Goal: Transaction & Acquisition: Purchase product/service

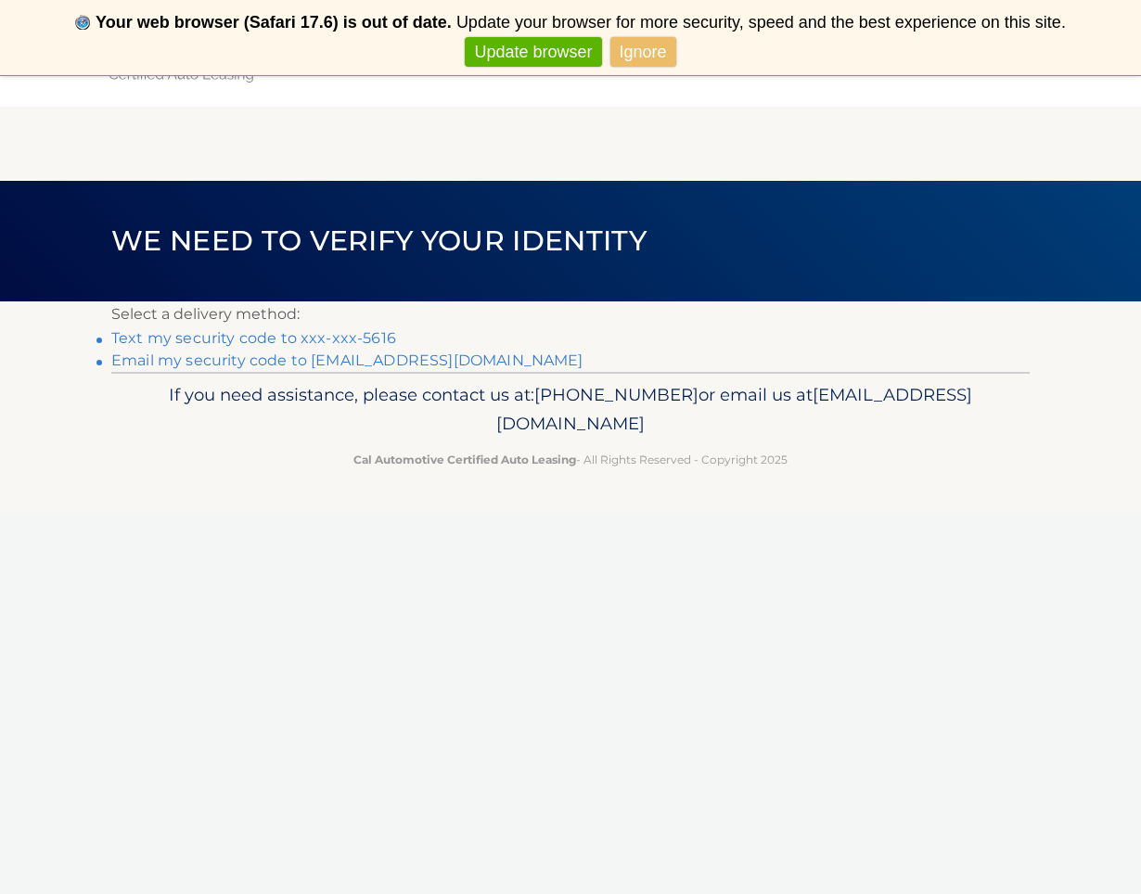
click at [313, 340] on link "Text my security code to xxx-xxx-5616" at bounding box center [253, 338] width 285 height 18
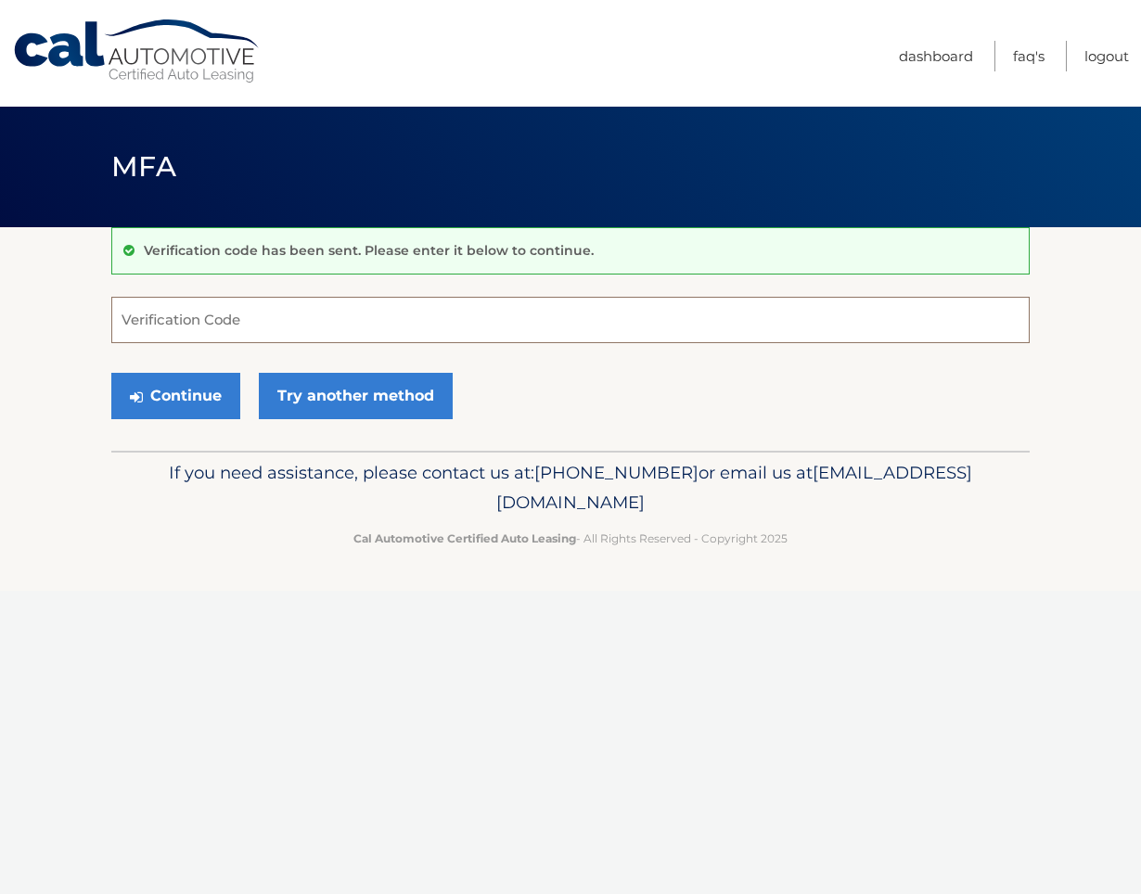
click at [189, 321] on input "Verification Code" at bounding box center [570, 320] width 918 height 46
type input "434024"
click at [190, 397] on button "Continue" at bounding box center [175, 396] width 129 height 46
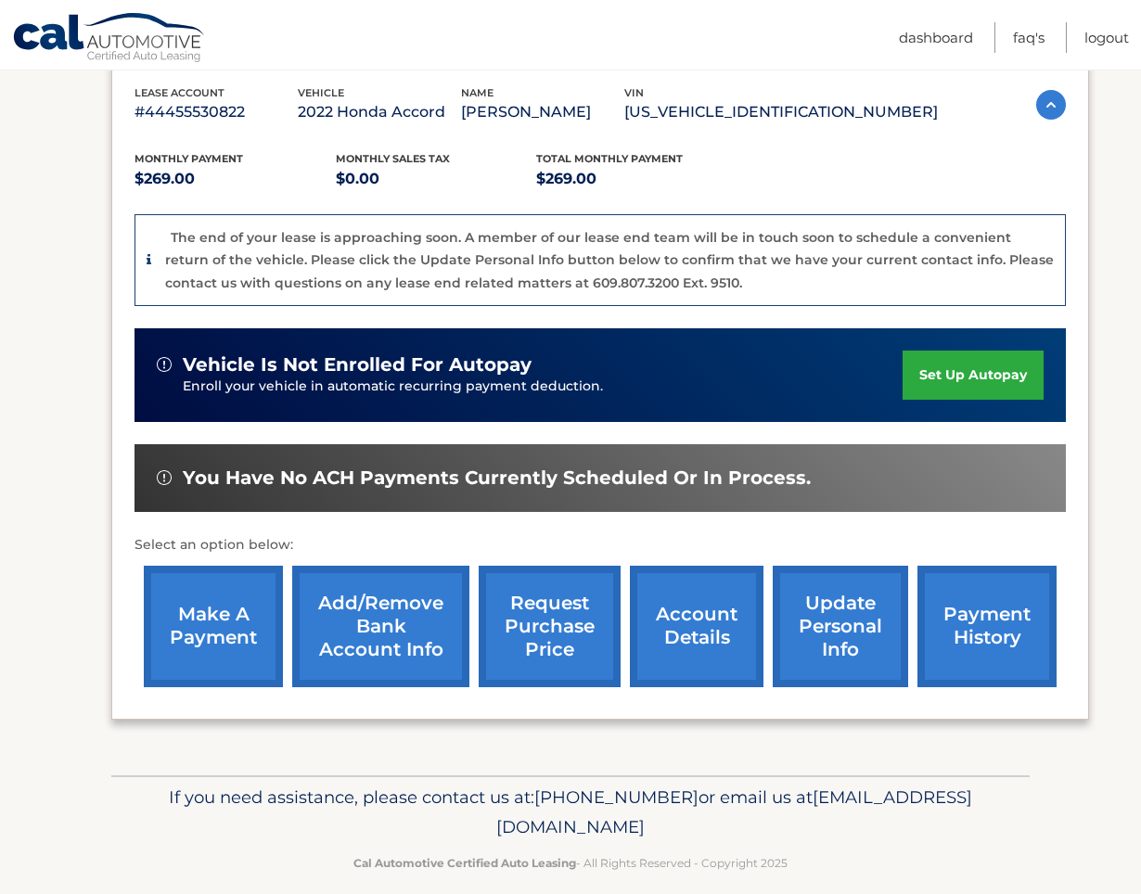
scroll to position [318, 0]
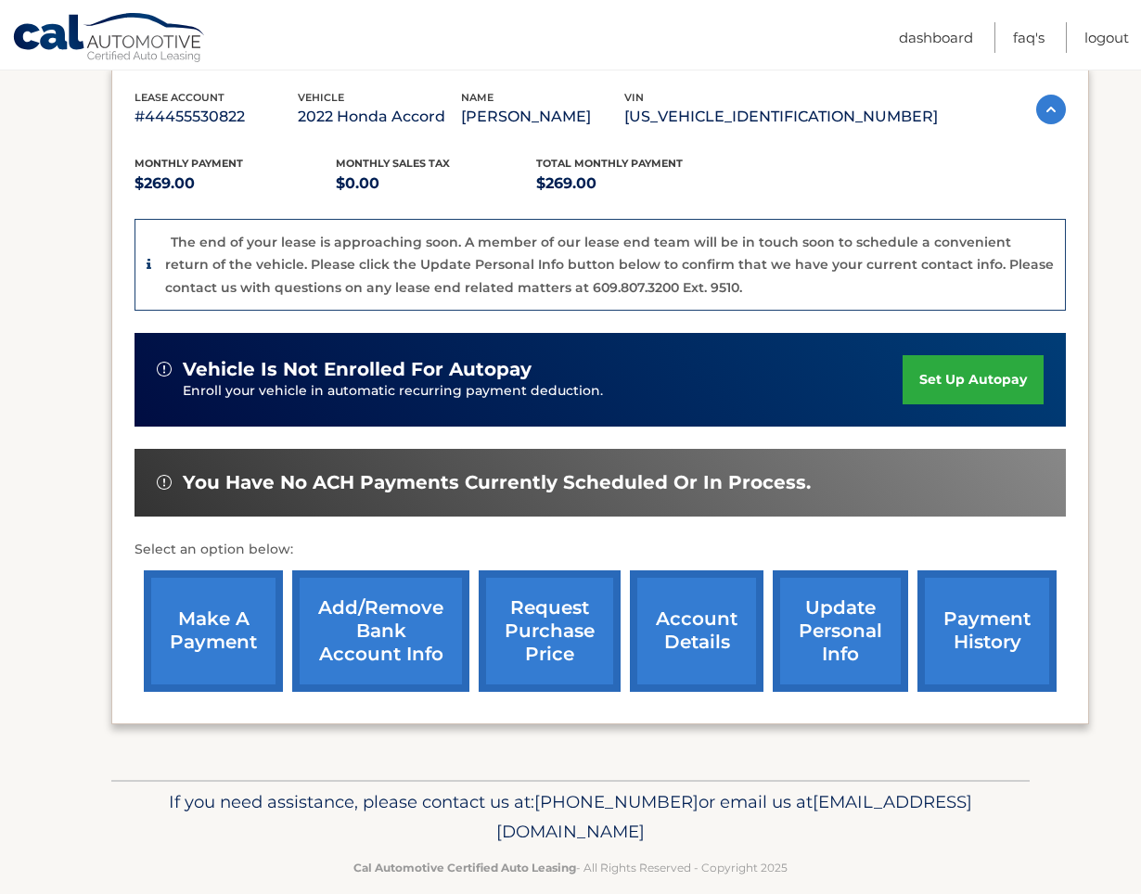
click at [215, 613] on link "make a payment" at bounding box center [213, 632] width 139 height 122
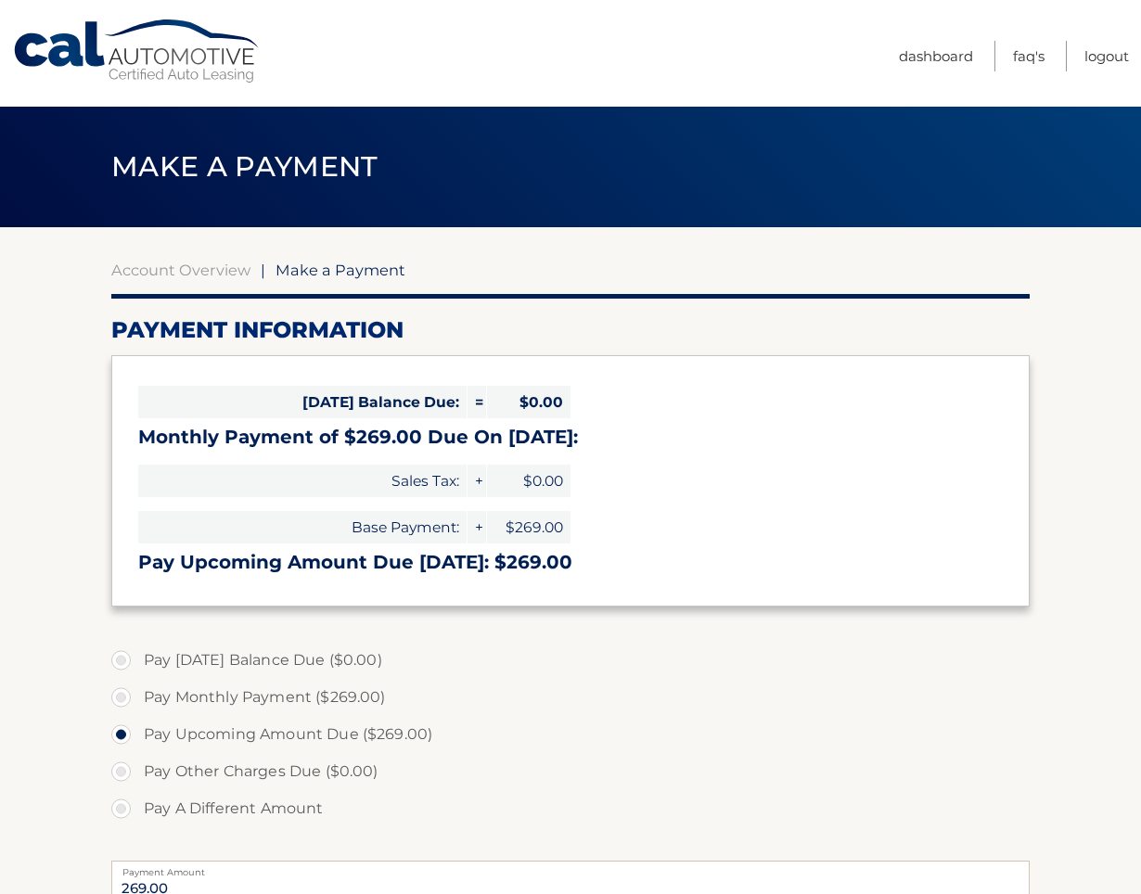
select select "ZDBkYzJkMGYtMzM5Mi00ODgyLWEwNDMtZGQyYmQ3MjFjZWEy"
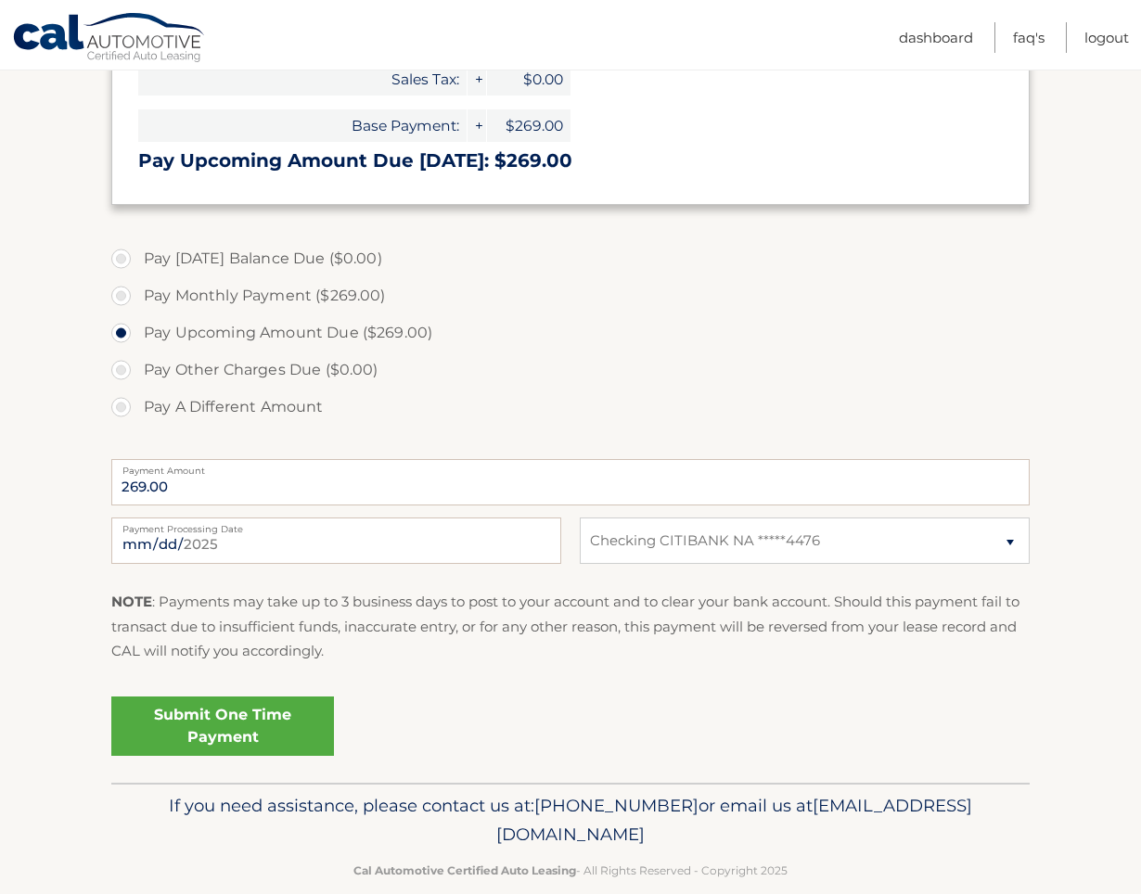
scroll to position [404, 0]
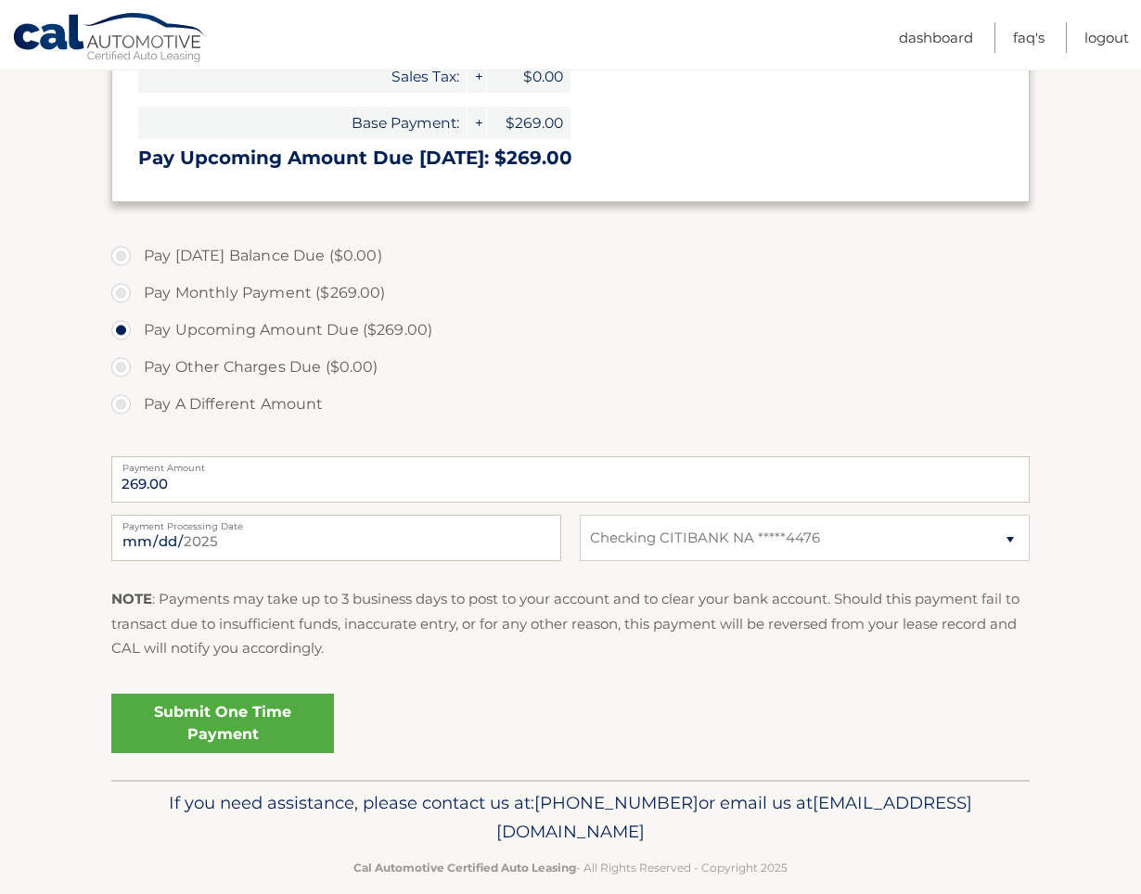
click at [256, 719] on link "Submit One Time Payment" at bounding box center [222, 723] width 223 height 59
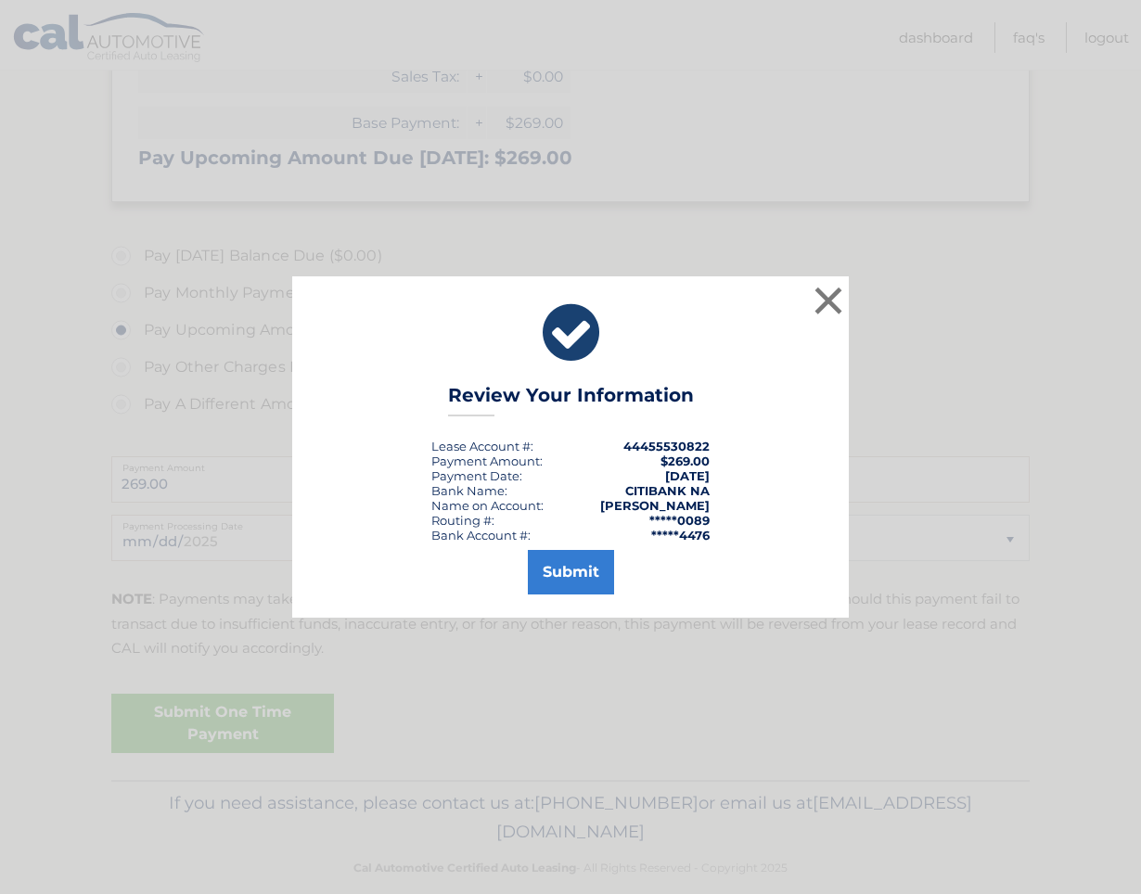
click at [553, 583] on button "Submit" at bounding box center [571, 572] width 86 height 45
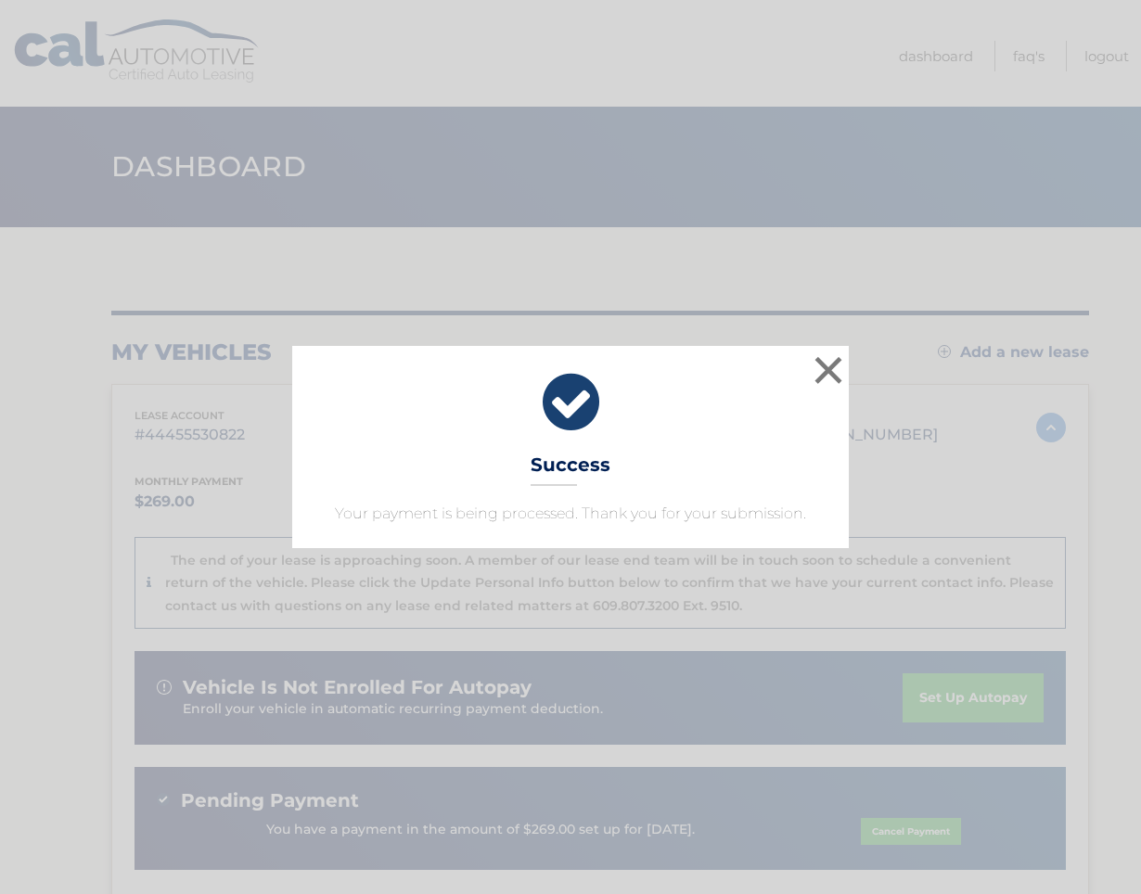
click at [827, 376] on button "×" at bounding box center [828, 370] width 37 height 37
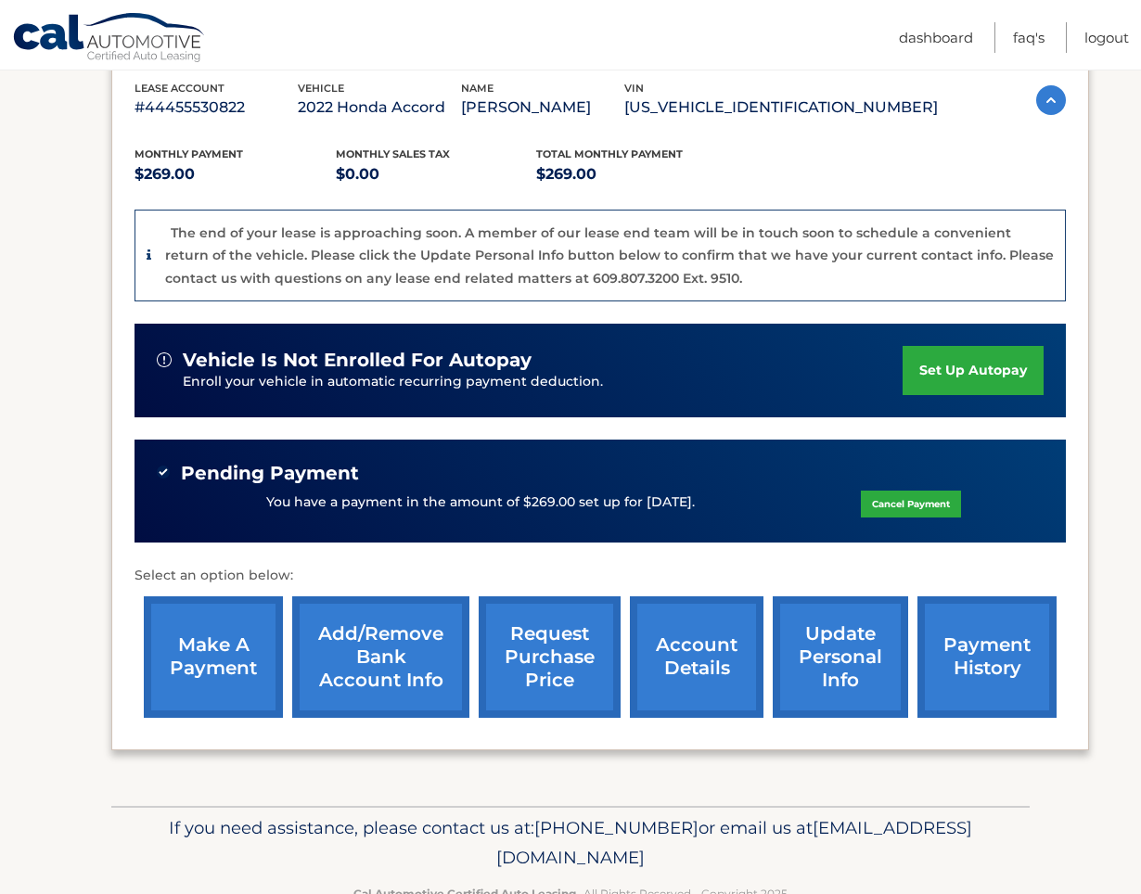
scroll to position [332, 0]
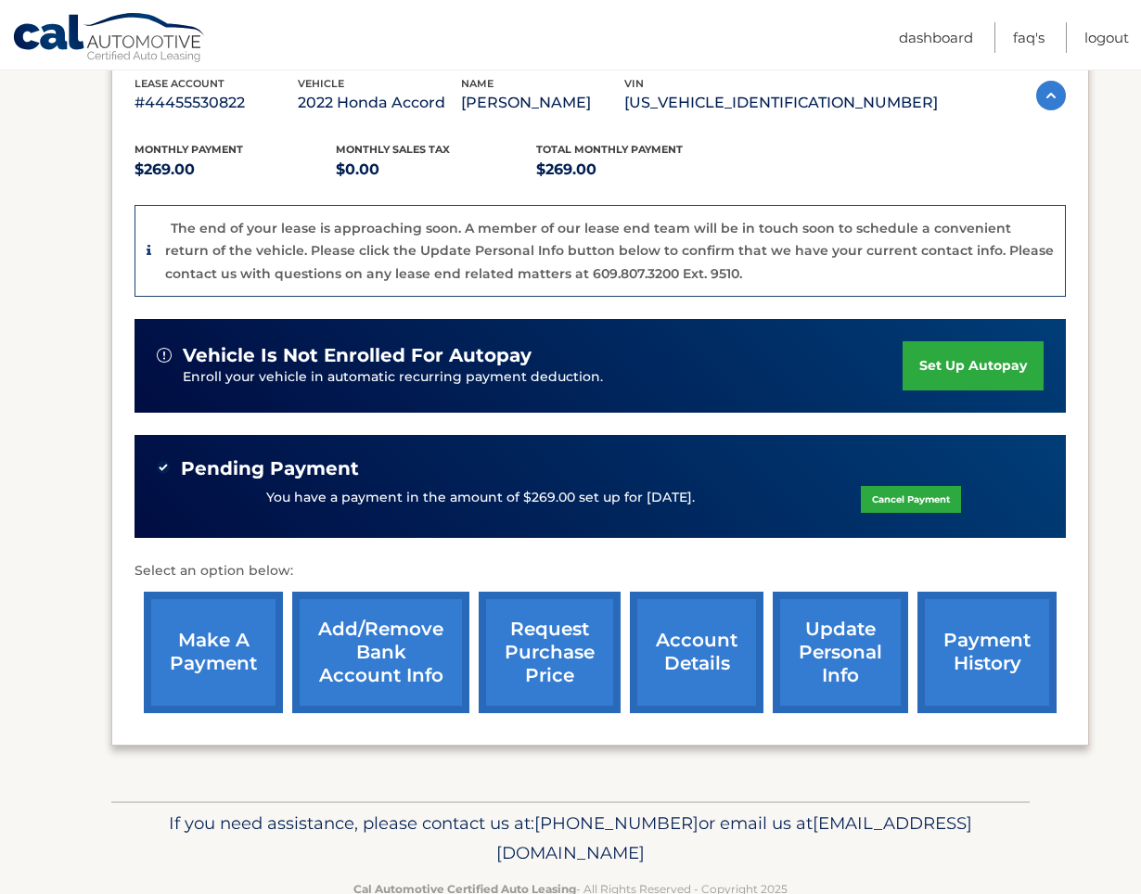
click at [688, 643] on link "account details" at bounding box center [697, 653] width 134 height 122
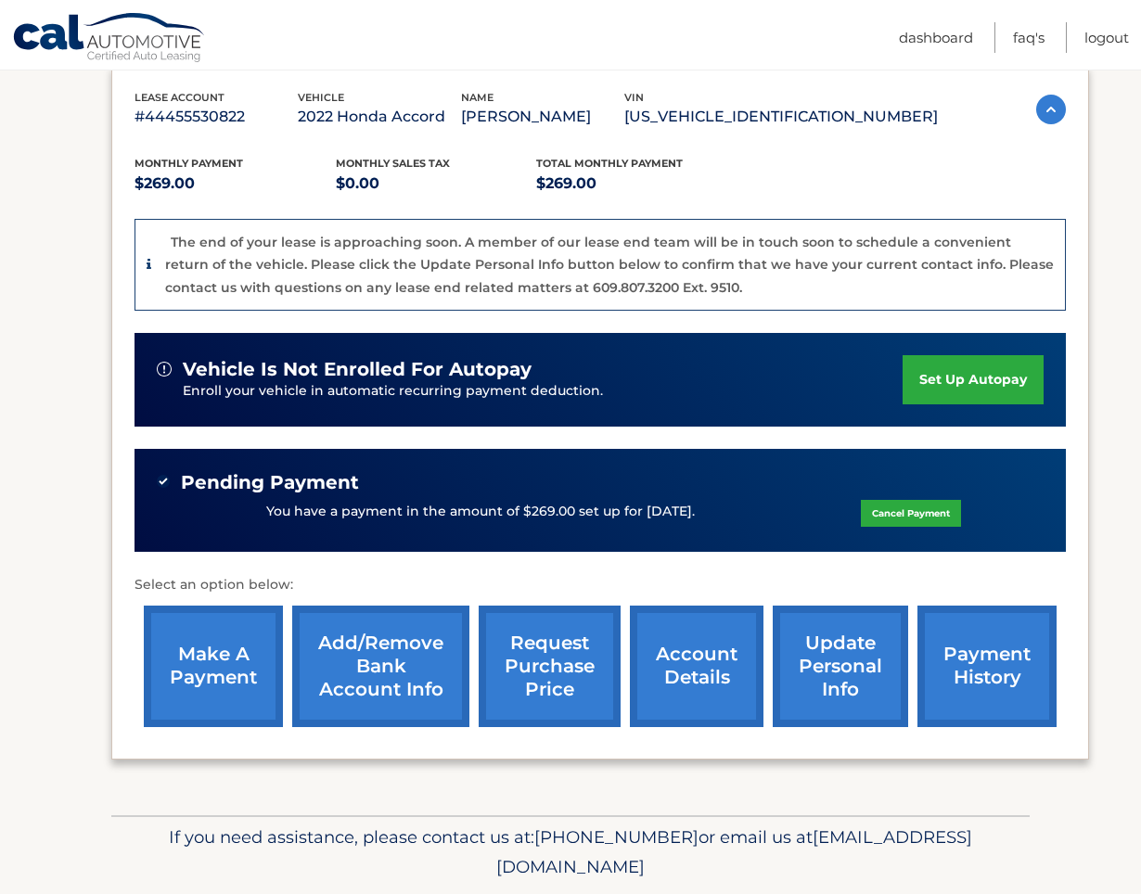
scroll to position [373, 0]
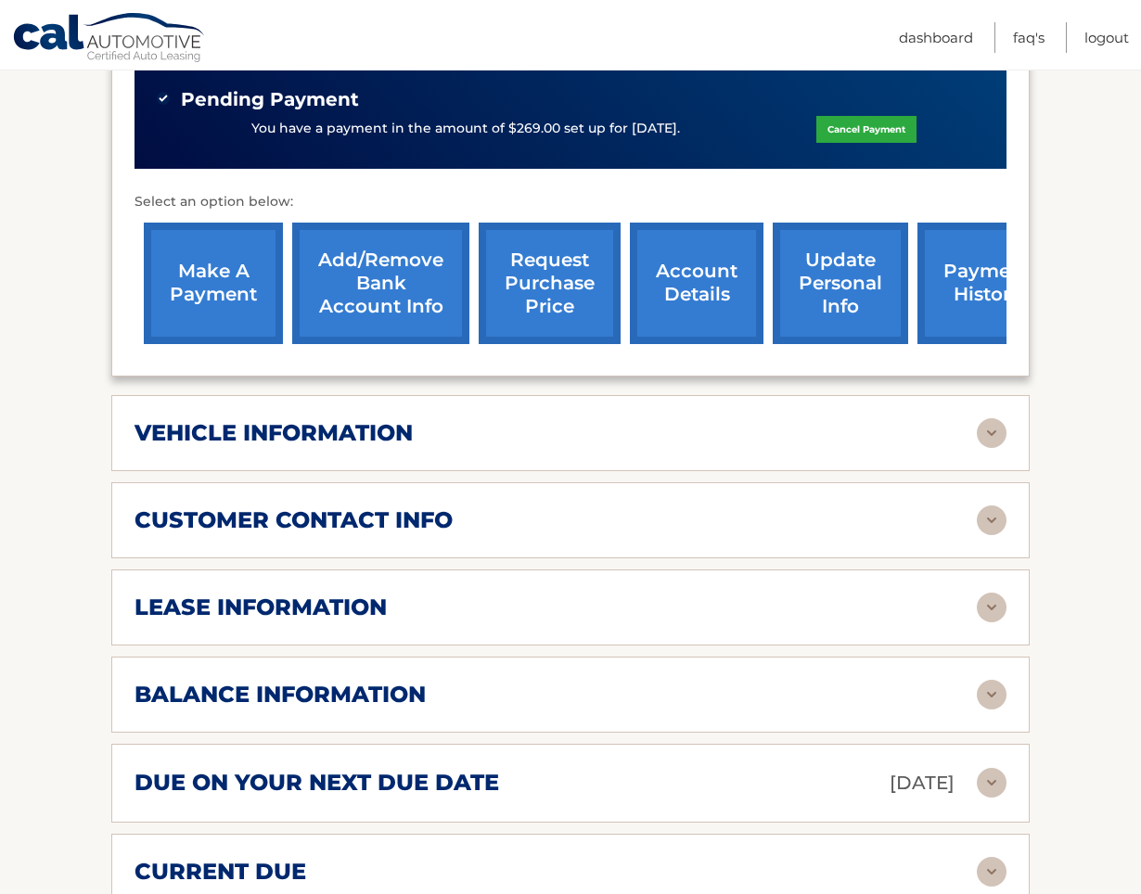
scroll to position [648, 0]
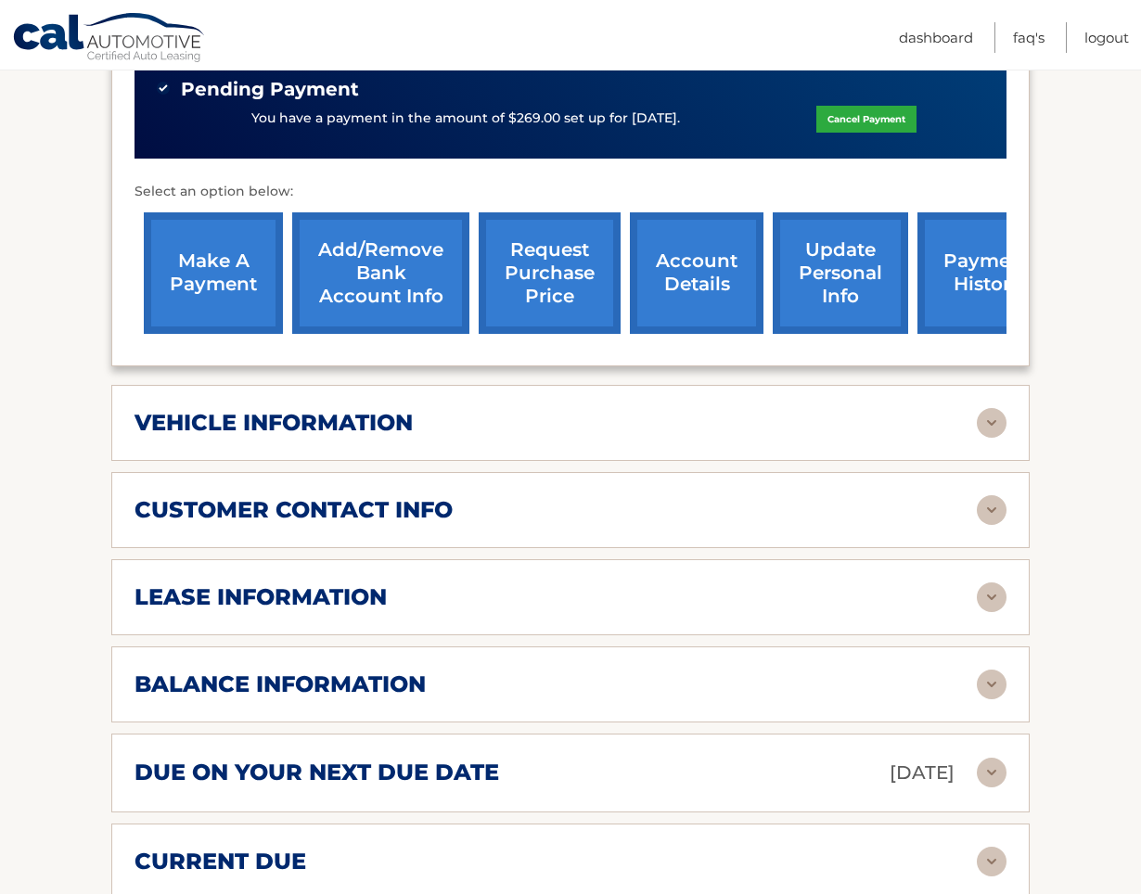
click at [392, 584] on div "lease information" at bounding box center [556, 598] width 842 height 28
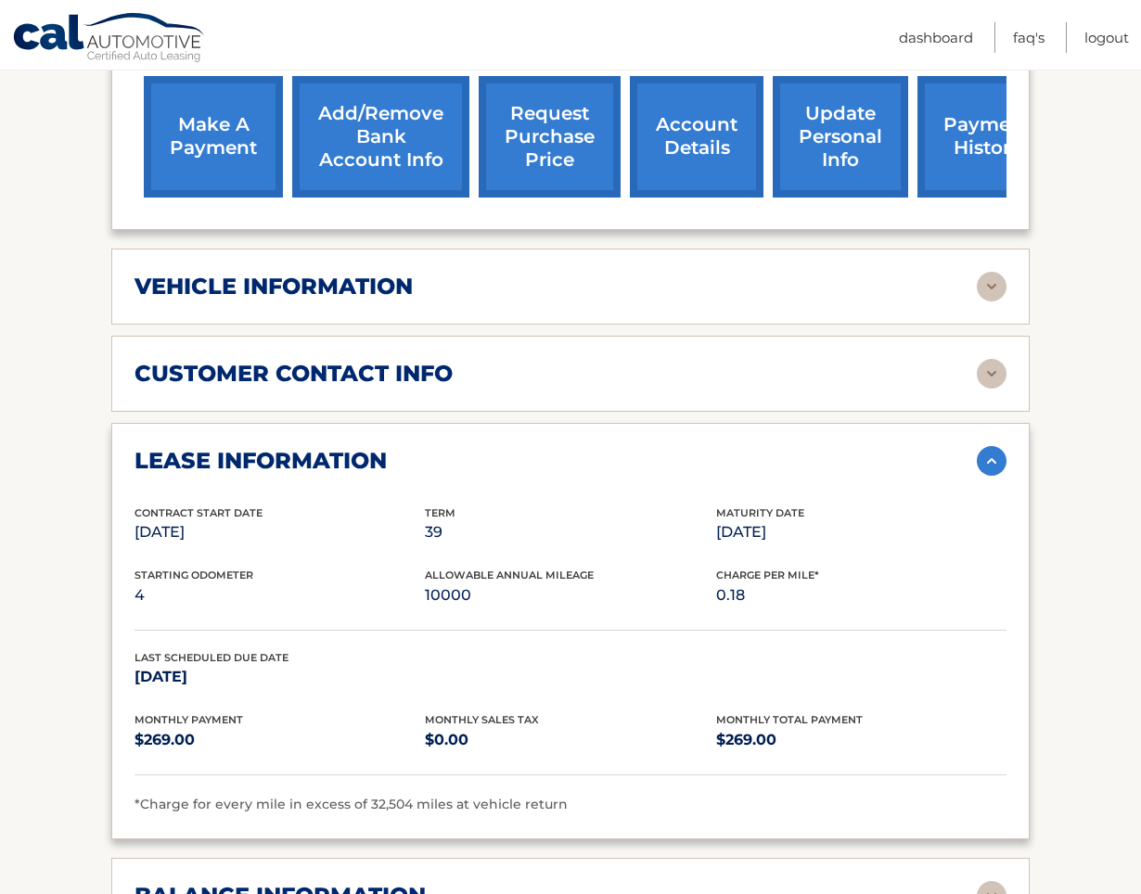
scroll to position [781, 0]
